Goal: Check status: Check status

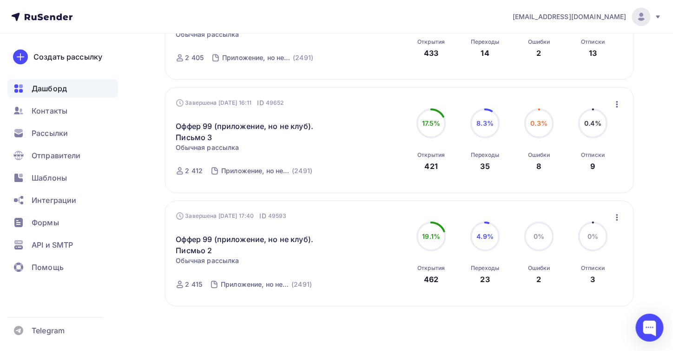
scroll to position [943, 0]
click at [62, 245] on span "API и SMTP" at bounding box center [52, 244] width 41 height 11
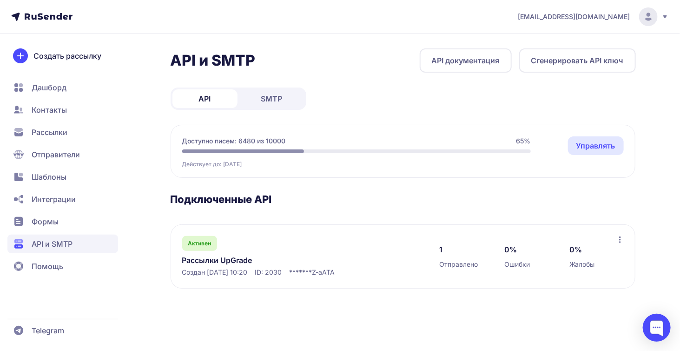
click at [263, 102] on span "SMTP" at bounding box center [271, 98] width 21 height 11
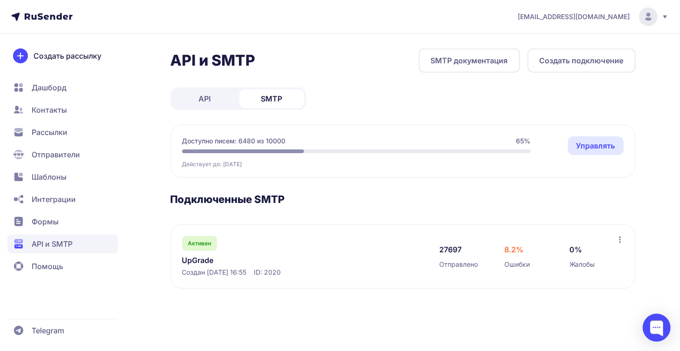
click at [192, 261] on link "UpGrade" at bounding box center [277, 259] width 191 height 11
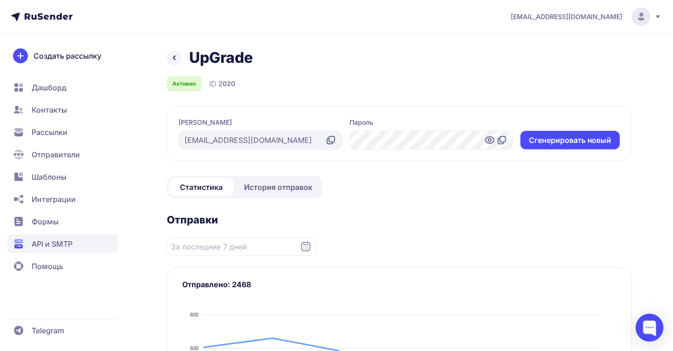
click at [256, 186] on span "История отправок" at bounding box center [278, 186] width 68 height 11
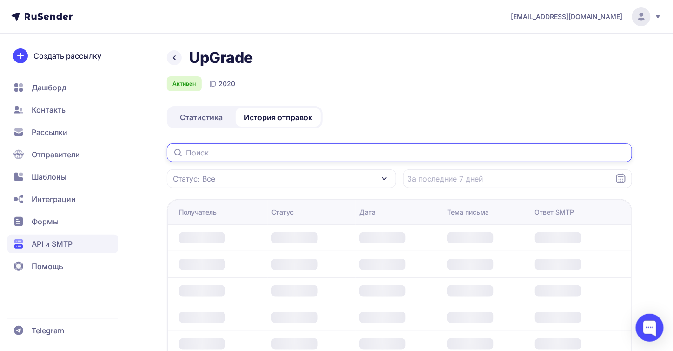
click at [236, 152] on input "text" at bounding box center [400, 152] width 466 height 19
paste input "Nikavil1999@gmail.com"
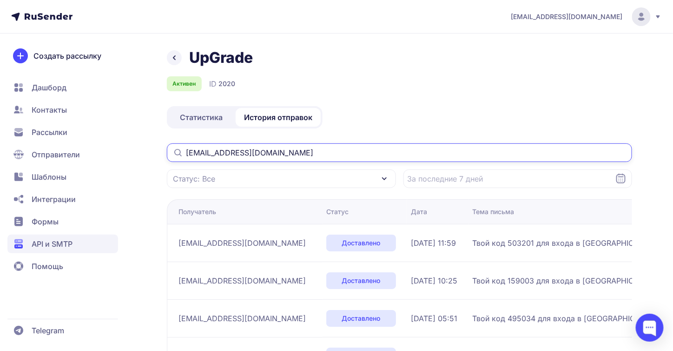
type input "Nikavil1999@gmail.com"
